Goal: Task Accomplishment & Management: Use online tool/utility

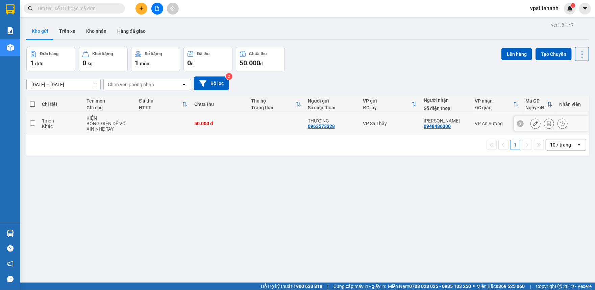
click at [32, 122] on input "checkbox" at bounding box center [32, 122] width 5 height 5
checkbox input "true"
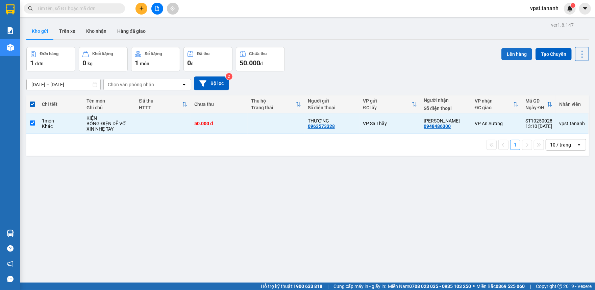
click at [511, 55] on button "Lên hàng" at bounding box center [517, 54] width 31 height 12
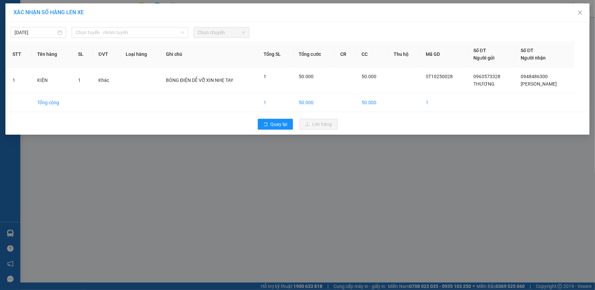
drag, startPoint x: 145, startPoint y: 30, endPoint x: 140, endPoint y: 38, distance: 9.5
click at [145, 30] on span "Chọn tuyến - nhóm tuyến" at bounding box center [130, 32] width 109 height 10
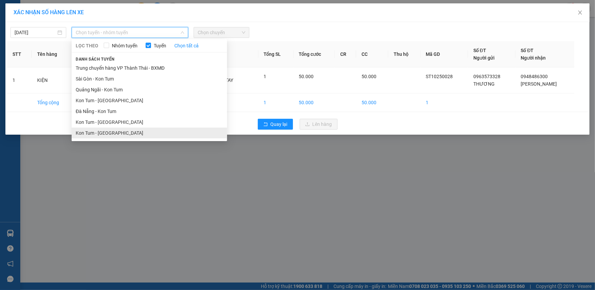
click at [93, 133] on li "Kon Tum - [GEOGRAPHIC_DATA]" at bounding box center [149, 132] width 155 height 11
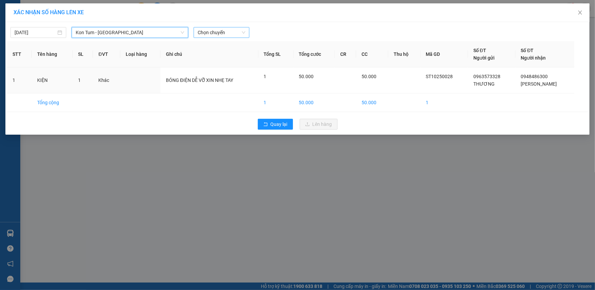
click at [219, 31] on span "Chọn chuyến" at bounding box center [222, 32] width 48 height 10
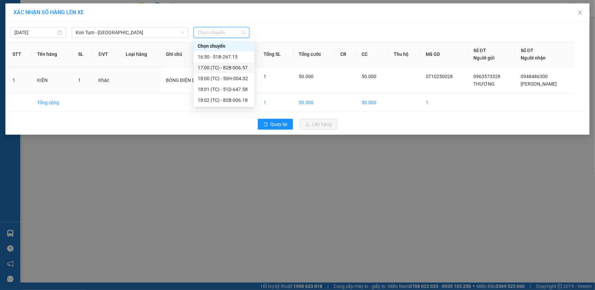
click at [214, 64] on div "17:00 (TC) - 82B-006.57" at bounding box center [224, 67] width 53 height 7
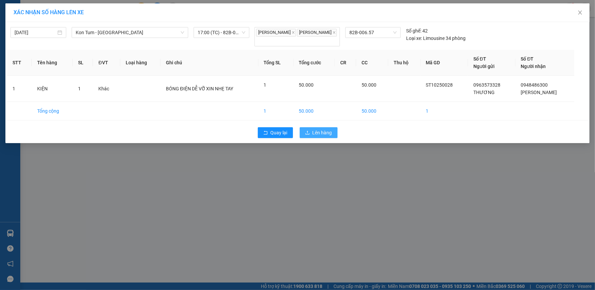
click at [314, 130] on span "Lên hàng" at bounding box center [323, 132] width 20 height 7
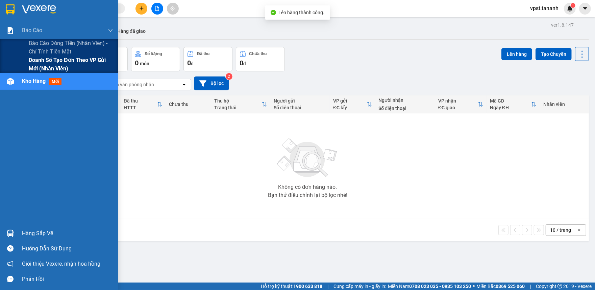
click at [39, 63] on span "Doanh số tạo đơn theo VP gửi mới (nhân viên)" at bounding box center [71, 64] width 84 height 17
